Goal: Task Accomplishment & Management: Complete application form

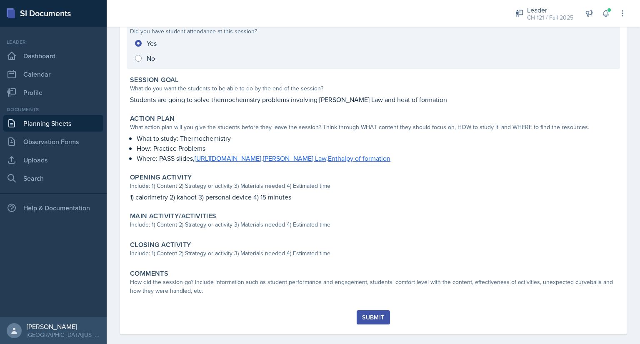
scroll to position [122, 0]
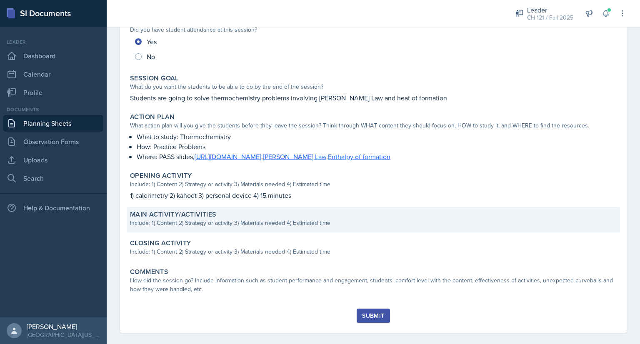
click at [212, 222] on div "Include: 1) Content 2) Strategy or activity 3) Materials needed 4) Estimated ti…" at bounding box center [373, 223] width 487 height 9
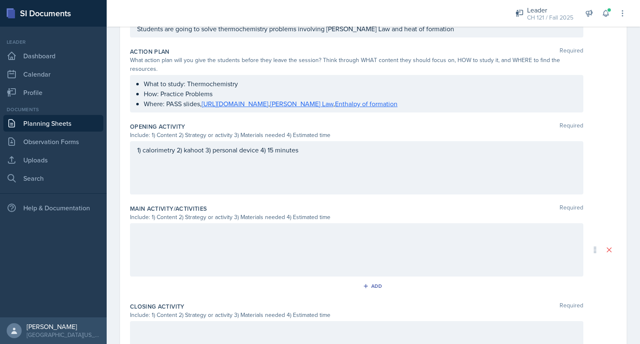
scroll to position [214, 0]
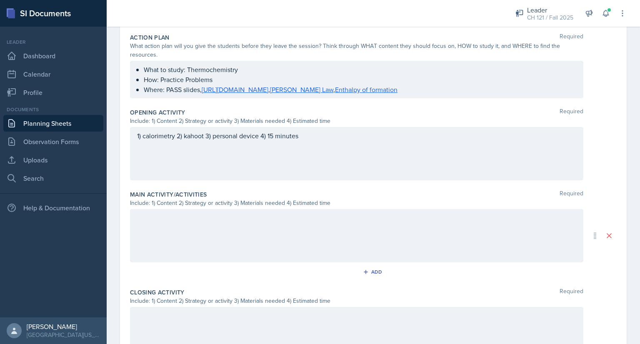
click at [209, 223] on p at bounding box center [356, 218] width 439 height 10
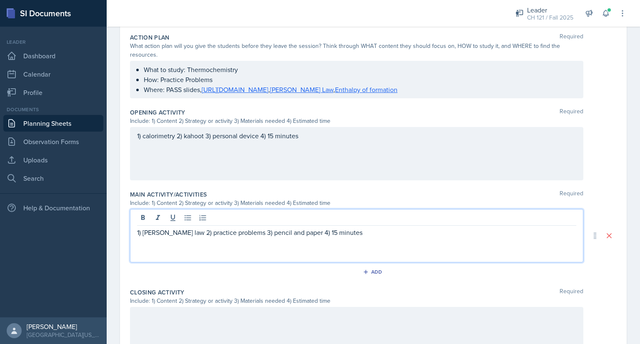
click at [307, 229] on p "1) [PERSON_NAME] law 2) practice problems 3) pencil and paper 4) 15 minutes" at bounding box center [356, 233] width 439 height 10
drag, startPoint x: 353, startPoint y: 227, endPoint x: 120, endPoint y: 230, distance: 233.8
click at [120, 230] on div "Date [DATE] [DATE] 28 29 30 1 2 3 4 5 6 7 8 9 10 11 12 13 14 15 16 17 18 19 20 …" at bounding box center [373, 150] width 533 height 598
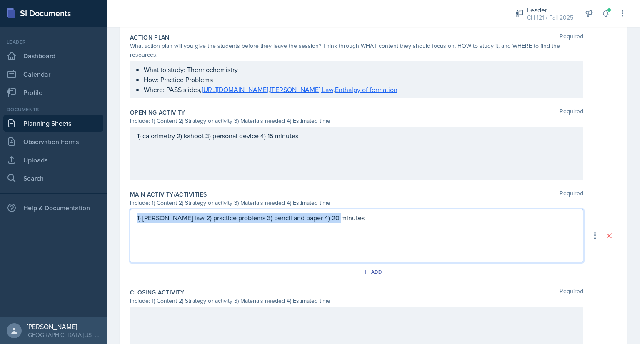
scroll to position [200, 0]
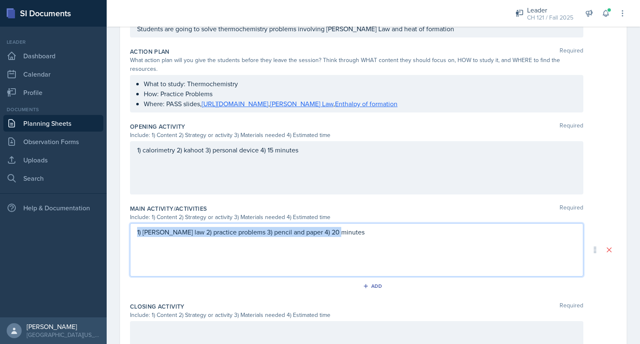
copy p "1) [PERSON_NAME] law 2) practice problems 3) pencil and paper 4) 20 minutes"
click at [370, 229] on p "1) [PERSON_NAME] law 2) practice problems 3) pencil and paper 4) 20 minutes" at bounding box center [356, 232] width 439 height 10
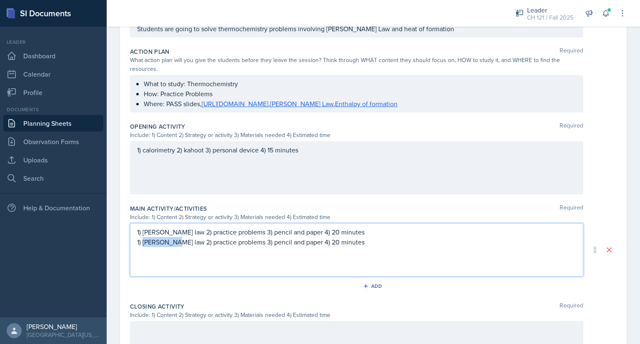
drag, startPoint x: 172, startPoint y: 243, endPoint x: 144, endPoint y: 246, distance: 28.6
click at [144, 246] on div "1) [PERSON_NAME] law 2) practice problems 3) pencil and paper 4) 20 minutes 1) …" at bounding box center [356, 249] width 453 height 53
click at [328, 240] on p "1) Heat of formation 2) practice problems 3) pencil and paper 4) 20 minutes" at bounding box center [356, 242] width 439 height 10
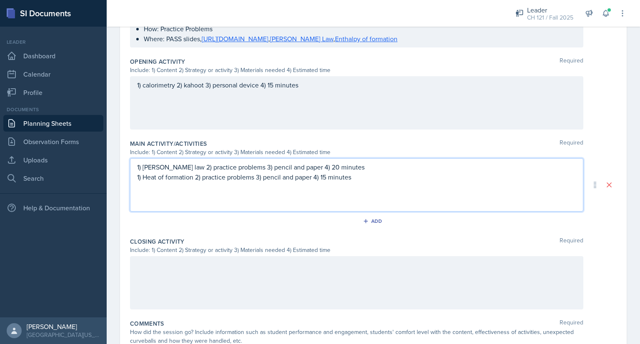
click at [267, 278] on div at bounding box center [356, 282] width 453 height 53
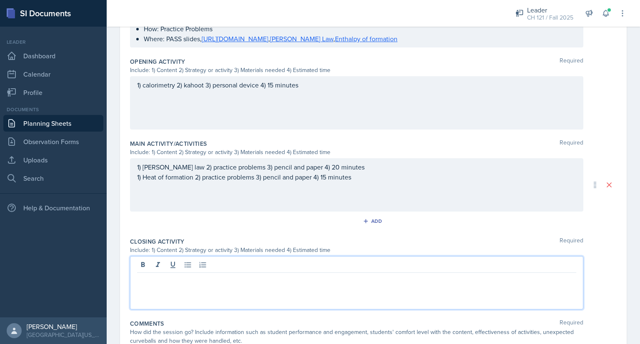
scroll to position [280, 0]
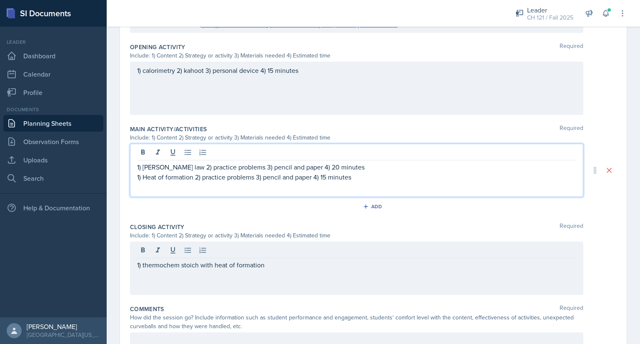
drag, startPoint x: 195, startPoint y: 163, endPoint x: 353, endPoint y: 180, distance: 158.4
click at [353, 180] on p "1) Heat of formation 2) practice problems 3) pencil and paper 4) 15 minutes" at bounding box center [356, 177] width 439 height 10
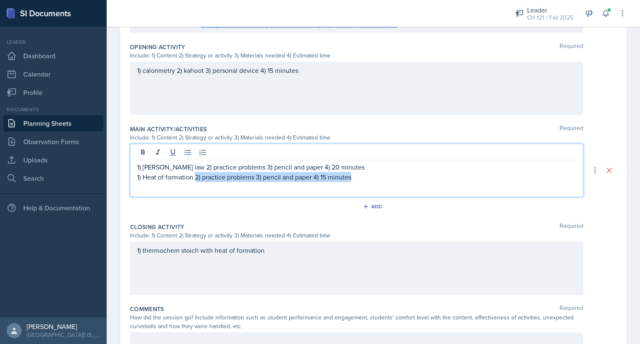
drag, startPoint x: 360, startPoint y: 176, endPoint x: 196, endPoint y: 178, distance: 163.8
click at [196, 178] on p "1) Heat of formation 2) practice problems 3) pencil and paper 4) 15 minutes" at bounding box center [356, 177] width 439 height 10
copy p "2) practice problems 3) pencil and paper 4) 15 minutes"
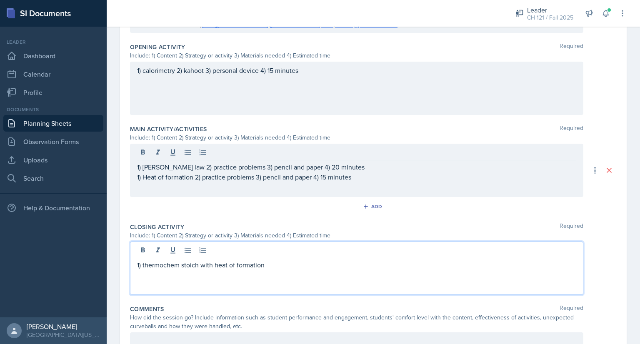
click at [273, 249] on div "1) thermochem stoich with heat of formation" at bounding box center [356, 268] width 453 height 53
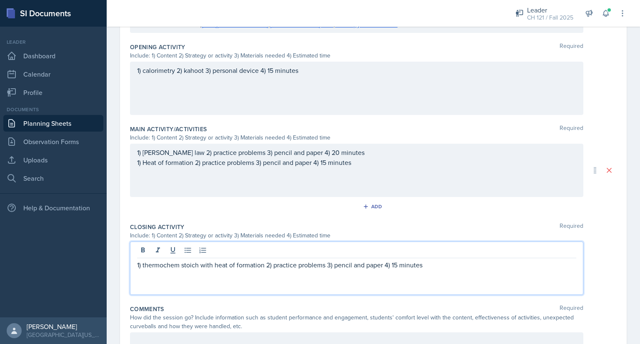
click at [285, 264] on p "1) thermochem stoich with heat of formation 2) practice problems 3) pencil and …" at bounding box center [356, 265] width 439 height 10
click at [178, 265] on p "1) thermochem stoich with heat of formation 2) challenge problems 3) pencil and…" at bounding box center [356, 265] width 439 height 10
click at [210, 265] on p "1) thermochemistry stoich with heat of formation 2) challenge problems 3) penci…" at bounding box center [356, 265] width 439 height 10
click at [272, 264] on p "1) thermochemistry stoichiometry with heat of formation 2) challenge problems 3…" at bounding box center [356, 265] width 439 height 10
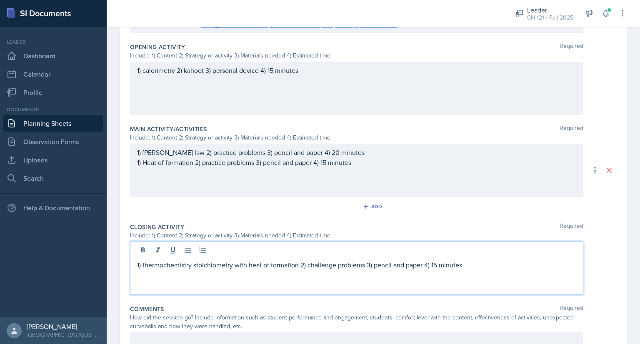
click at [362, 265] on p "1) thermochemistry stoichiometry with heat of formation 2) challenge problems 3…" at bounding box center [356, 265] width 439 height 10
click at [432, 264] on p "1) thermochemistry stoichiometry with heat of formation 2) challenge problem 3)…" at bounding box center [356, 265] width 439 height 10
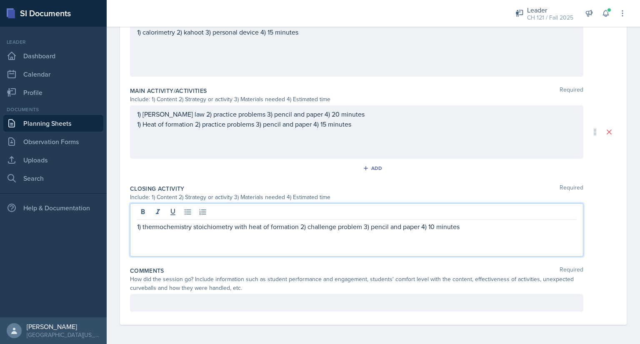
click at [245, 296] on div at bounding box center [356, 303] width 453 height 18
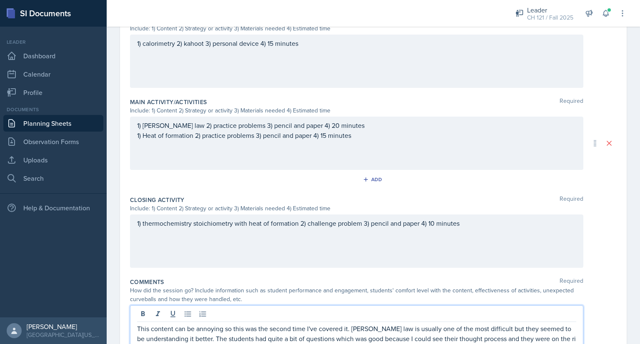
scroll to position [317, 0]
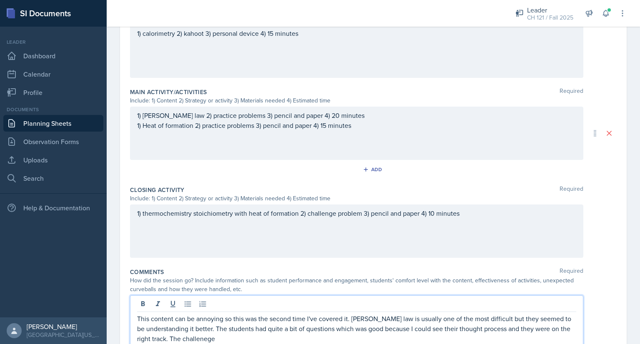
click at [207, 337] on p "This content can be annoying so this was the second time I've covered it. [PERS…" at bounding box center [356, 329] width 439 height 30
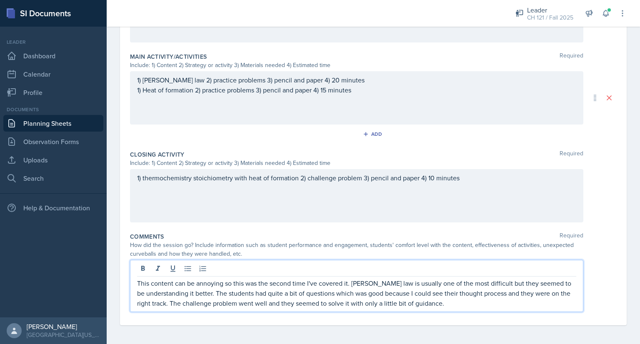
scroll to position [0, 0]
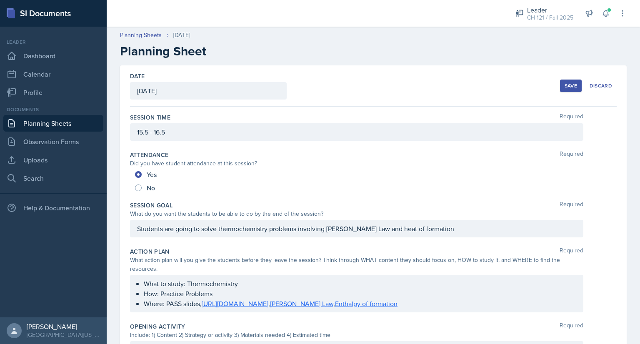
click at [560, 86] on button "Save" at bounding box center [571, 86] width 22 height 13
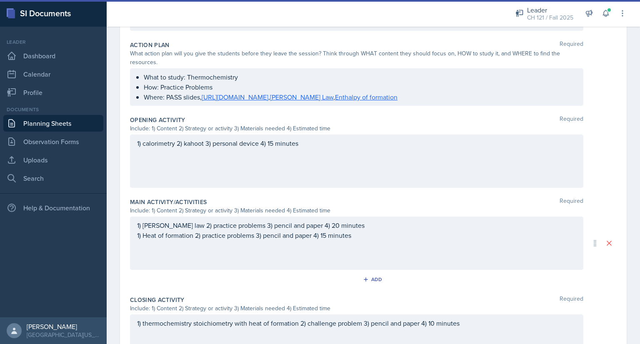
scroll to position [190, 0]
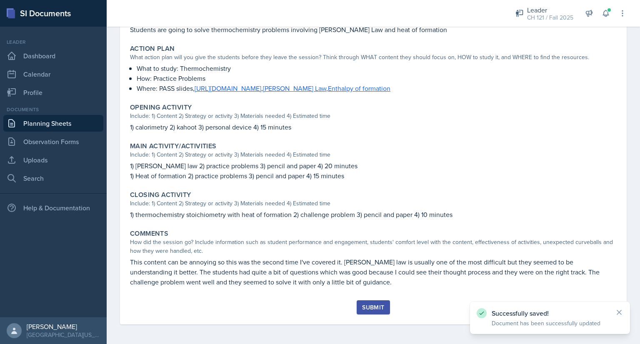
click at [379, 306] on div "Submit" at bounding box center [373, 307] width 22 height 7
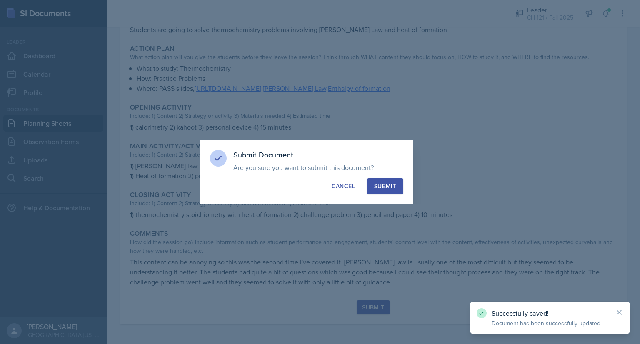
click at [393, 187] on div "Submit" at bounding box center [385, 186] width 22 height 8
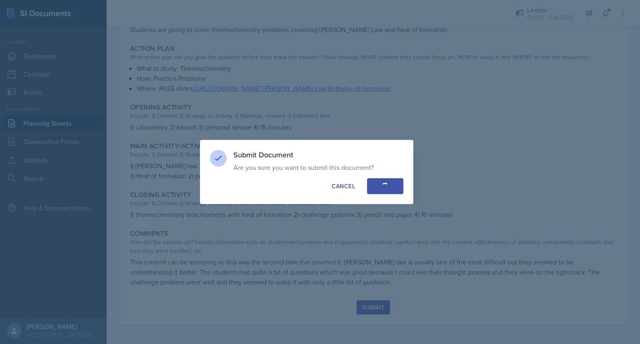
radio input "true"
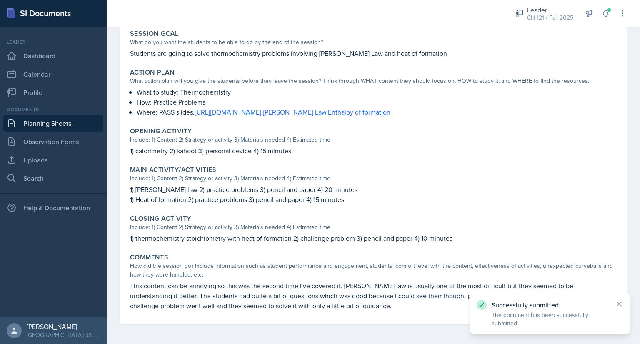
click at [73, 125] on link "Planning Sheets" at bounding box center [53, 123] width 100 height 17
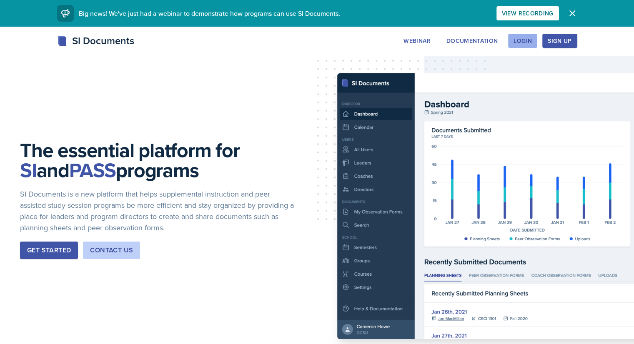
click at [532, 43] on div "Login" at bounding box center [522, 41] width 18 height 7
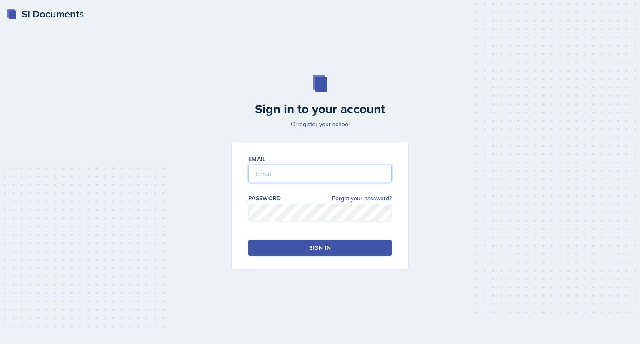
click at [288, 175] on input "email" at bounding box center [319, 174] width 143 height 18
type input "[EMAIL_ADDRESS][DOMAIN_NAME]"
click at [309, 250] on div "Sign in" at bounding box center [320, 248] width 22 height 8
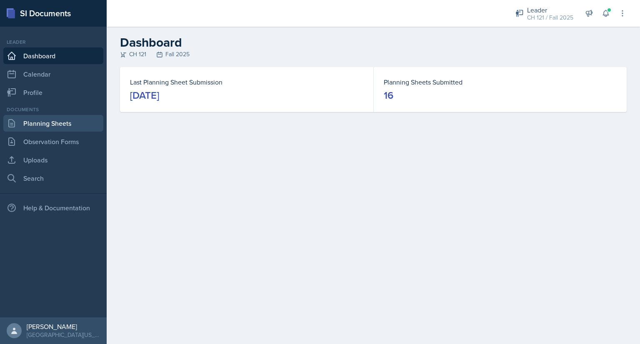
click at [78, 120] on link "Planning Sheets" at bounding box center [53, 123] width 100 height 17
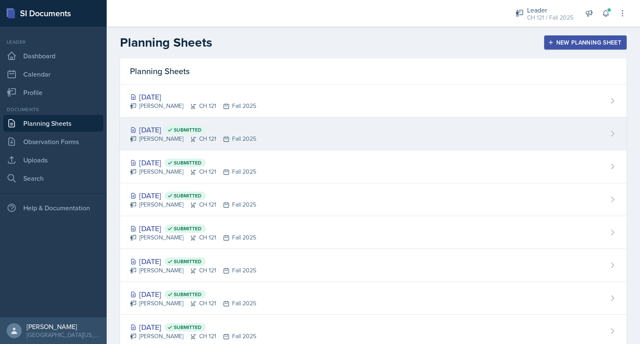
click at [163, 127] on div "Oct 2nd, 2025 Submitted" at bounding box center [193, 129] width 126 height 11
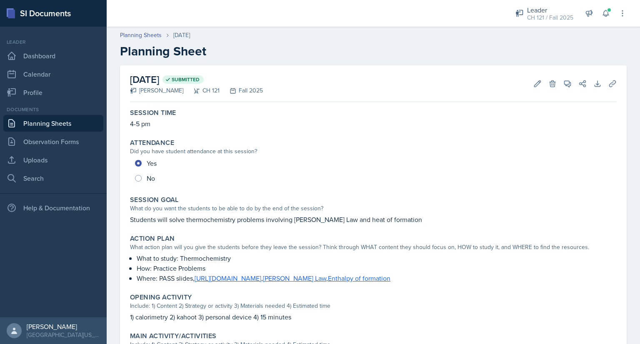
scroll to position [176, 0]
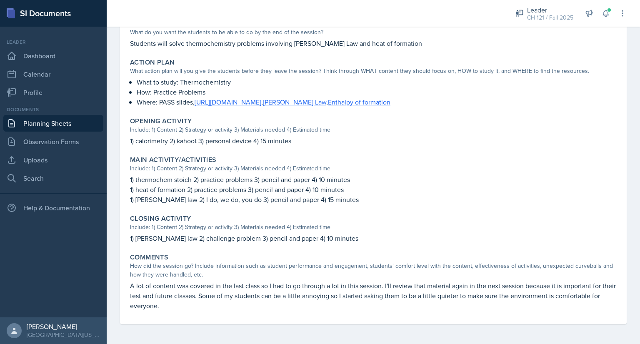
click at [245, 320] on div "Session Time 4-5 pm Attendance Did you have student attendance at this session?…" at bounding box center [373, 126] width 487 height 395
